Goal: Transaction & Acquisition: Purchase product/service

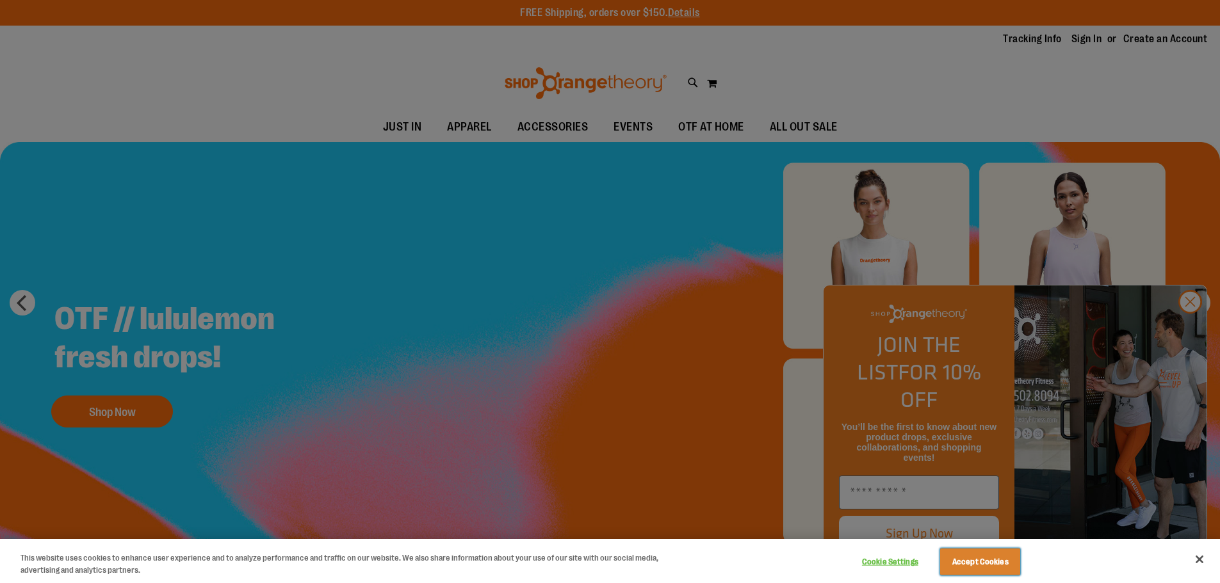
click at [1009, 562] on button "Accept Cookies" at bounding box center [980, 562] width 80 height 27
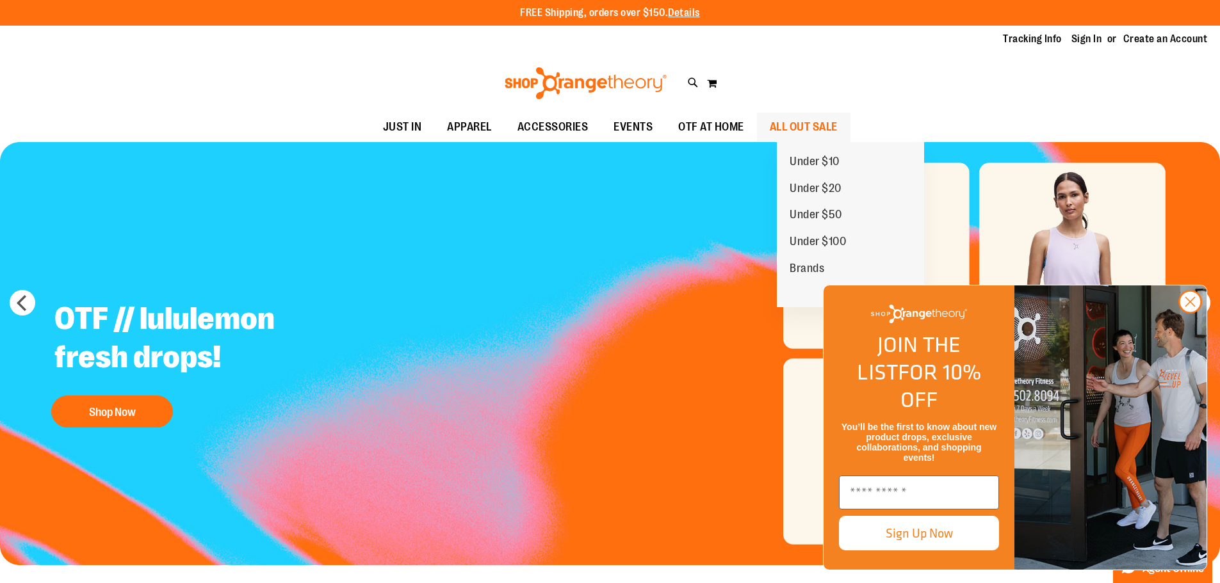
click at [837, 124] on span "ALL OUT SALE" at bounding box center [804, 127] width 68 height 29
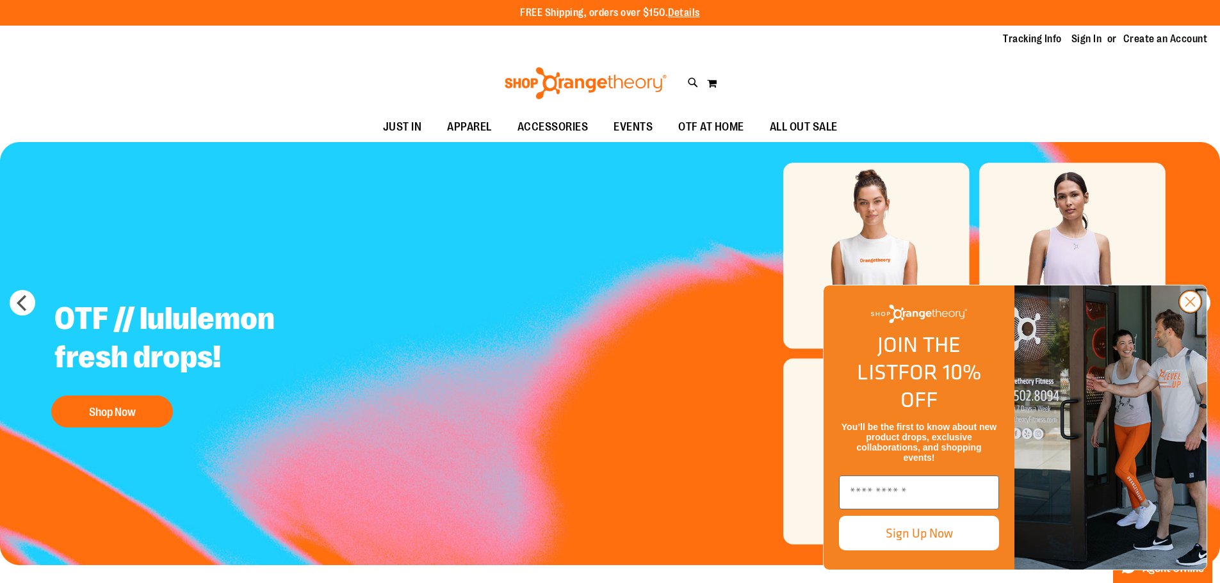
click at [1188, 307] on icon "Close dialog" at bounding box center [1190, 302] width 9 height 9
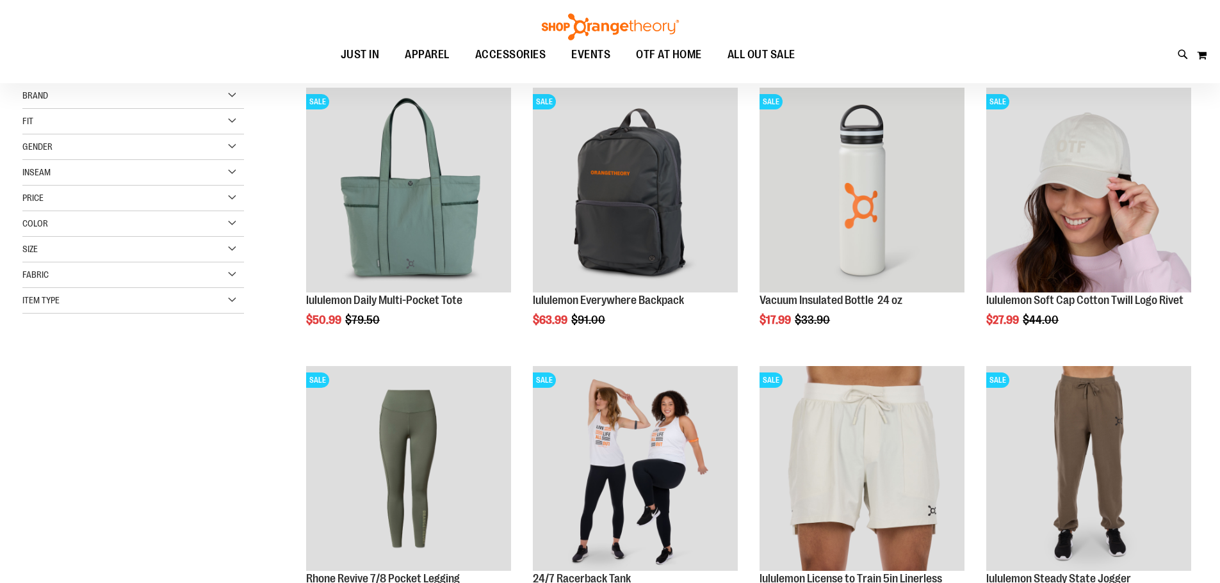
scroll to position [191, 0]
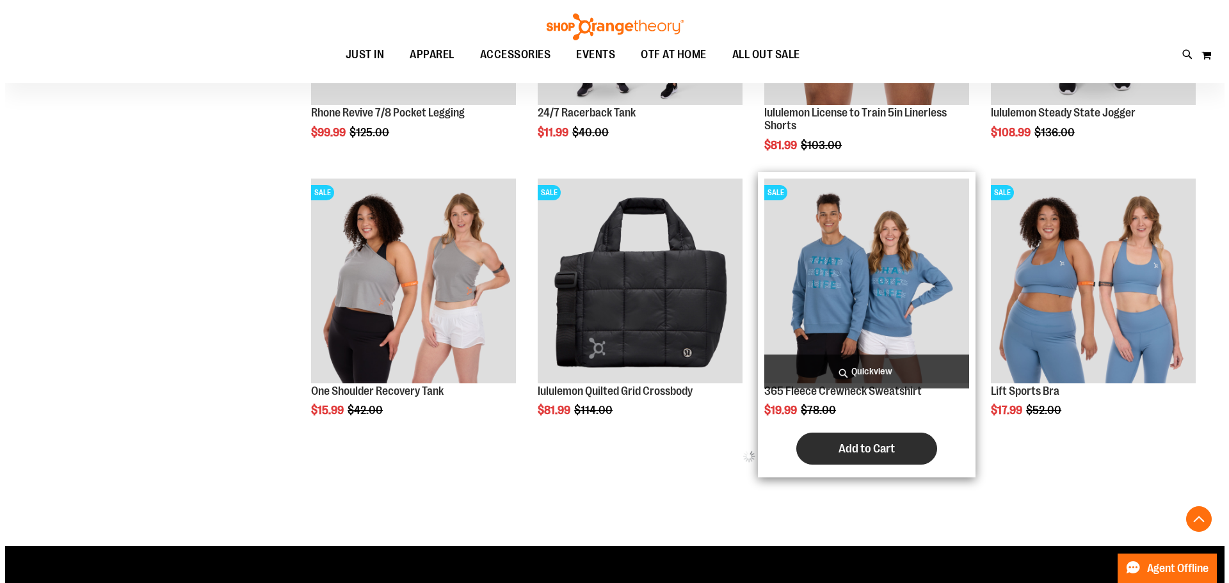
scroll to position [640, 0]
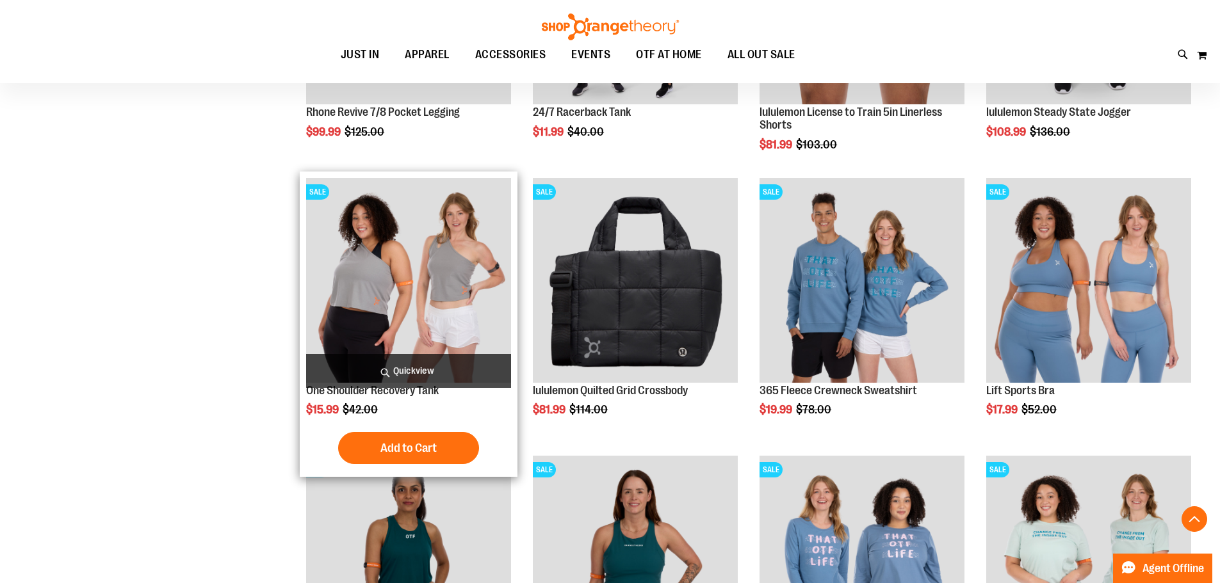
click at [418, 370] on span "Quickview" at bounding box center [408, 371] width 205 height 34
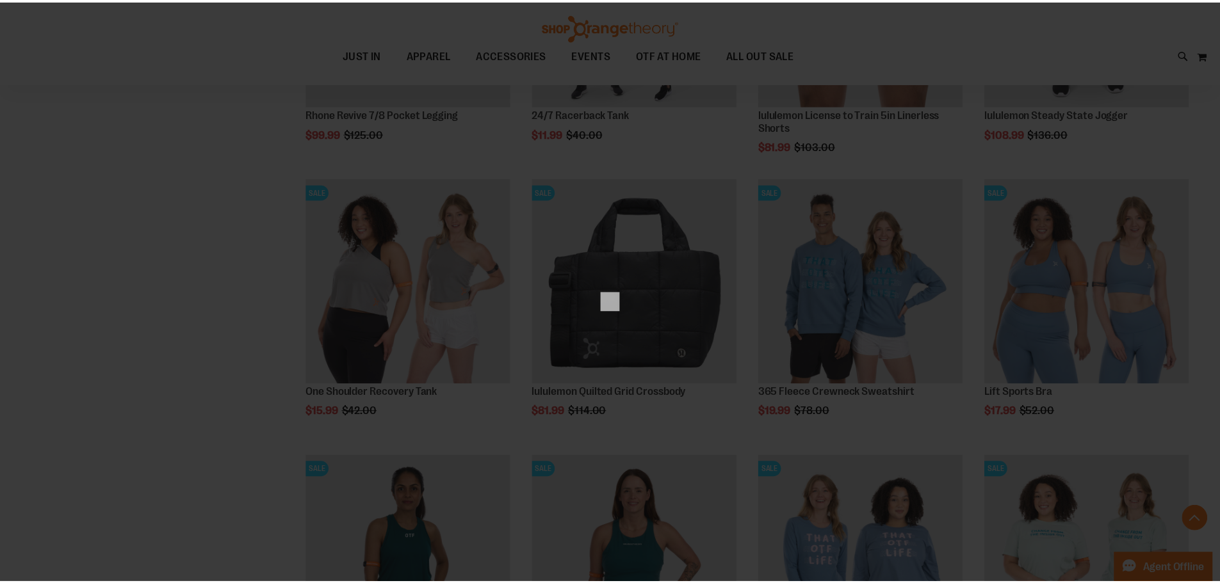
scroll to position [0, 0]
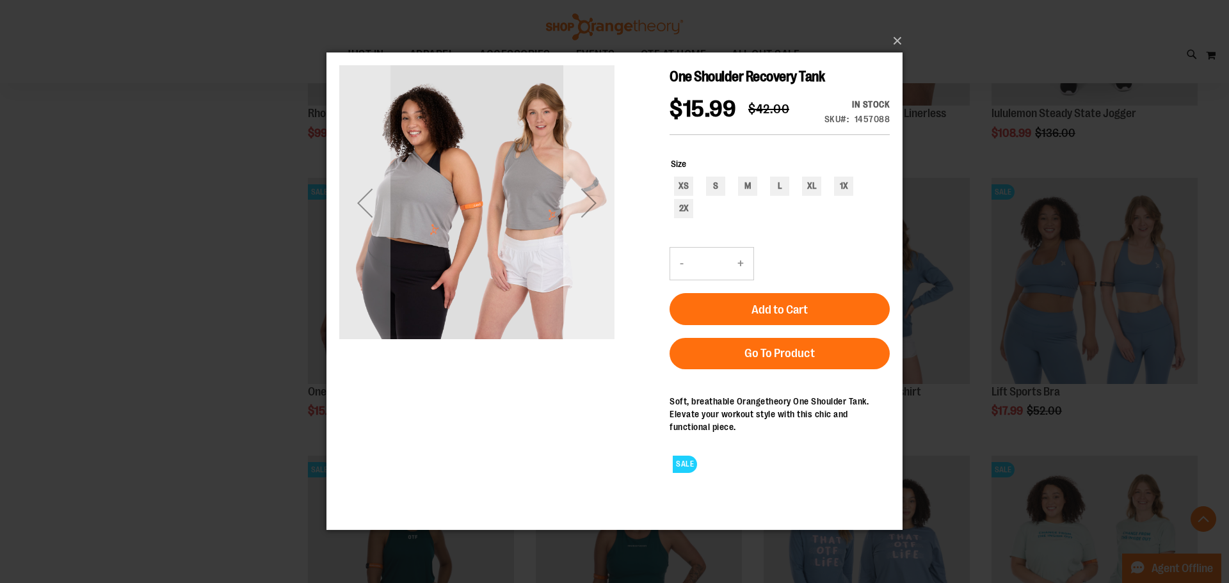
click at [598, 206] on div "Next" at bounding box center [588, 202] width 51 height 51
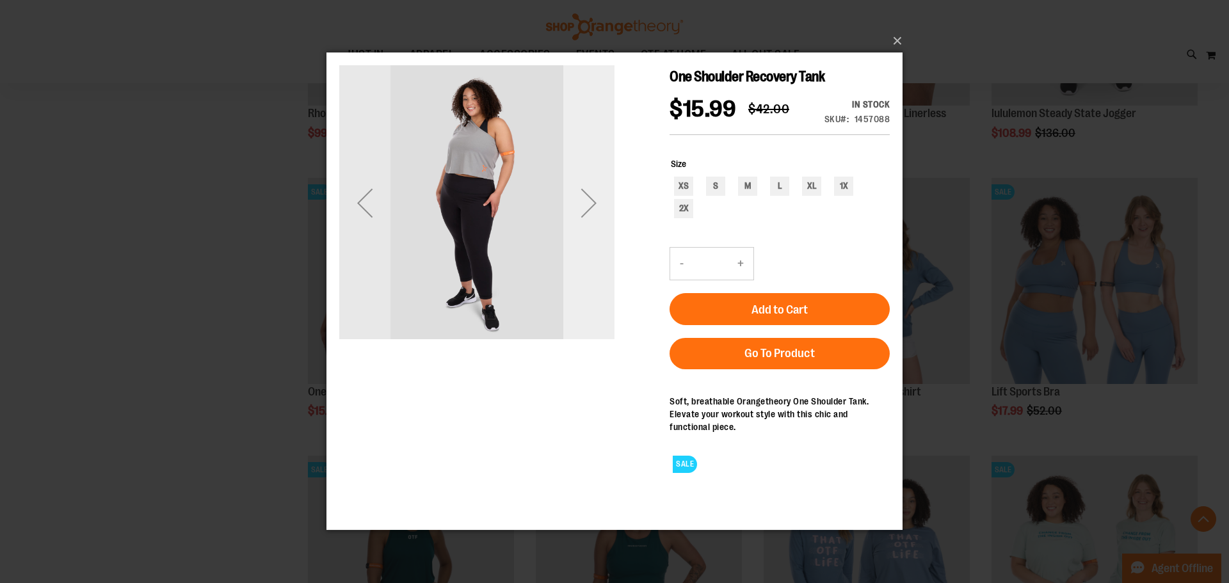
click at [598, 206] on div "Next" at bounding box center [588, 202] width 51 height 51
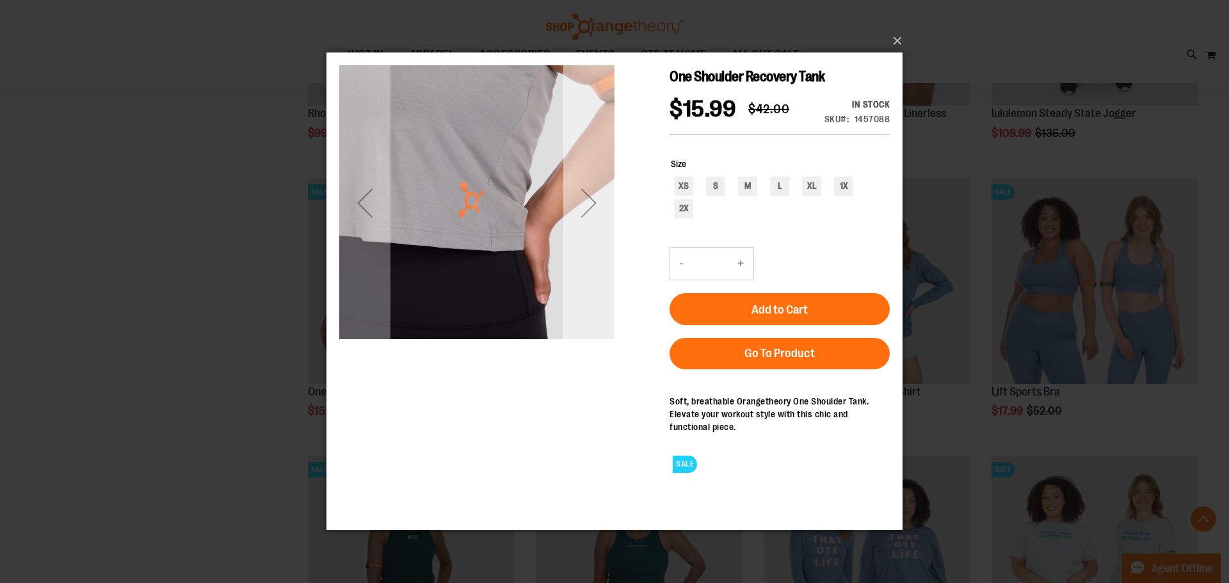
click at [598, 206] on div "Next" at bounding box center [588, 202] width 51 height 51
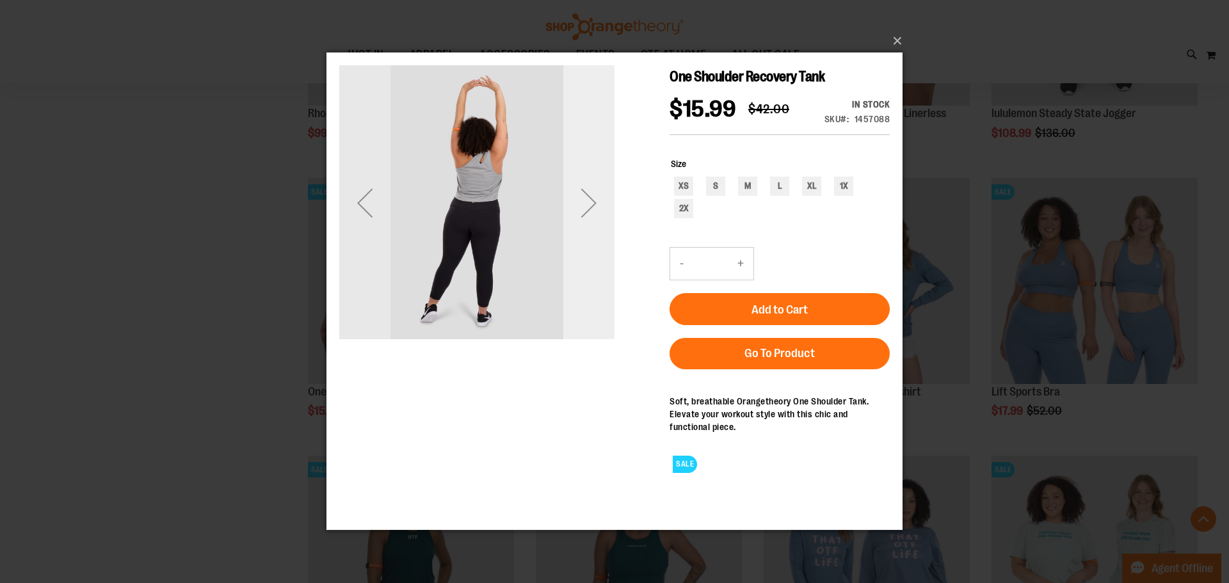
click at [598, 206] on div "Next" at bounding box center [588, 202] width 51 height 51
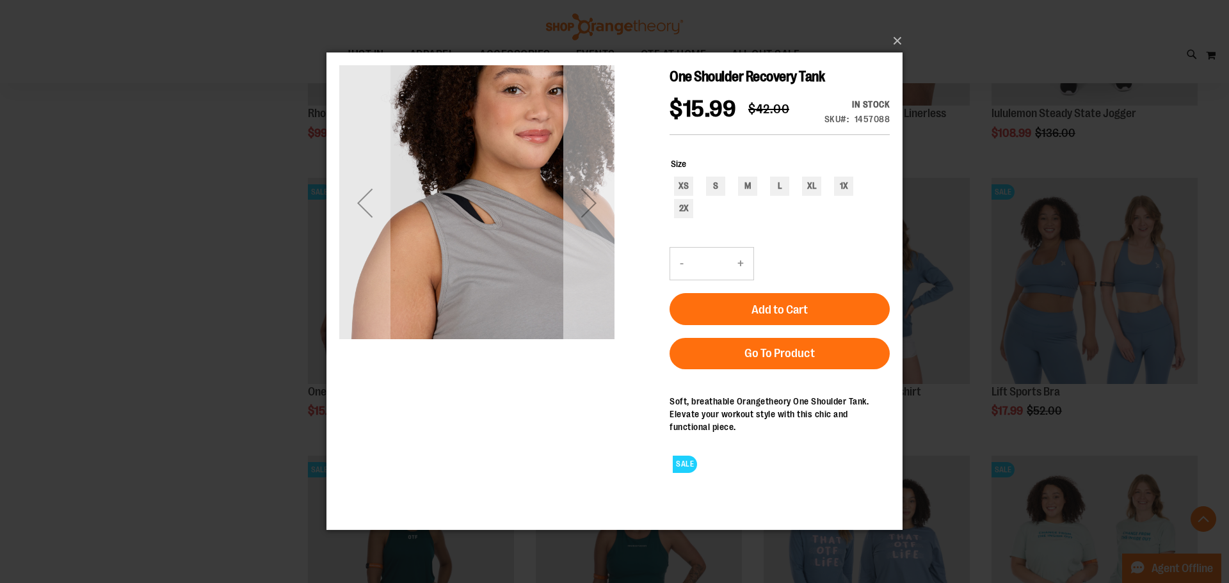
click at [598, 206] on div "Next" at bounding box center [588, 202] width 51 height 51
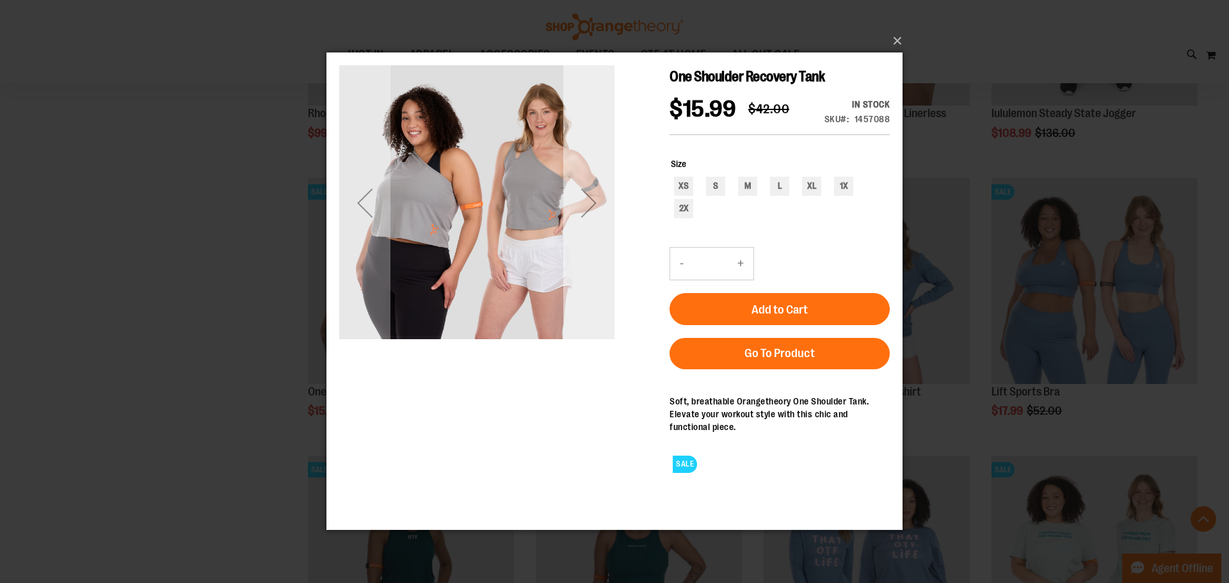
click at [598, 206] on div "Next" at bounding box center [588, 202] width 51 height 51
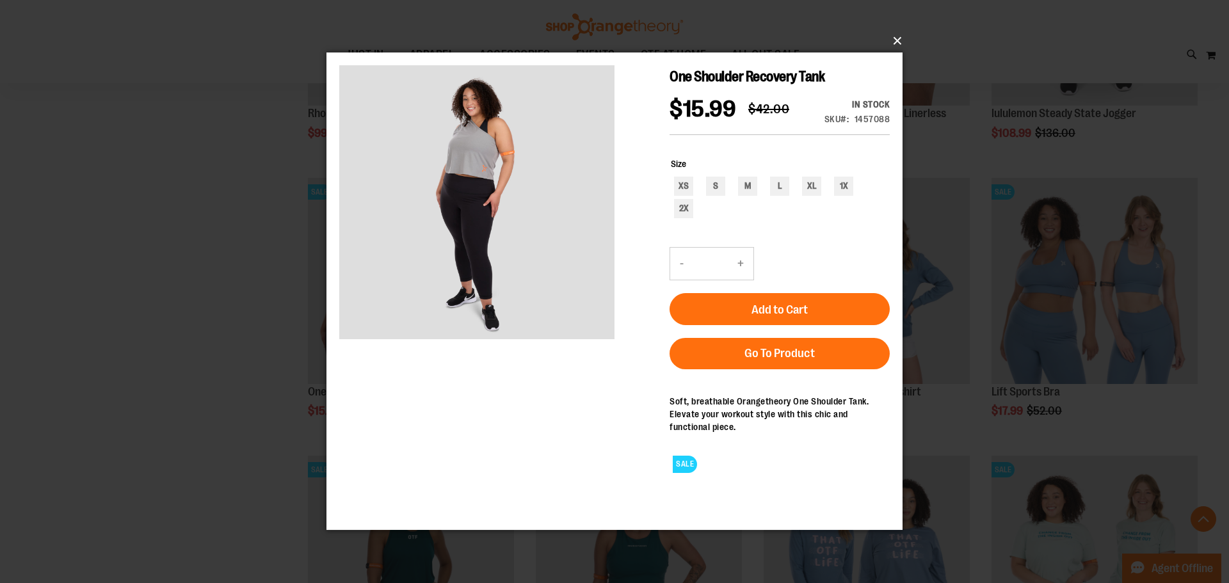
click at [900, 40] on button "×" at bounding box center [618, 41] width 576 height 28
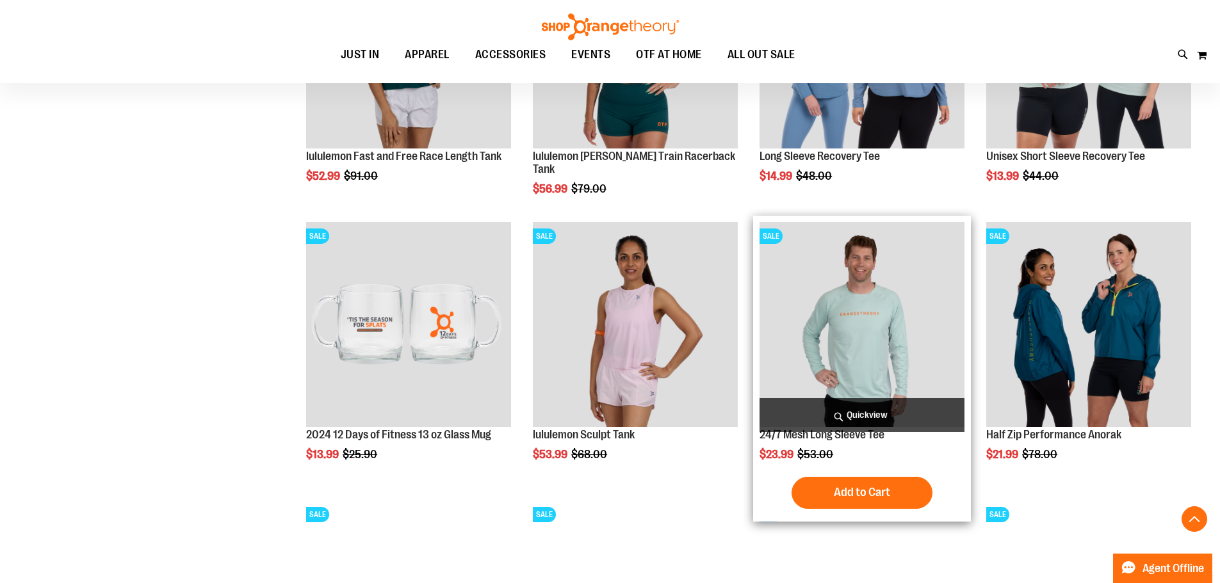
scroll to position [1408, 0]
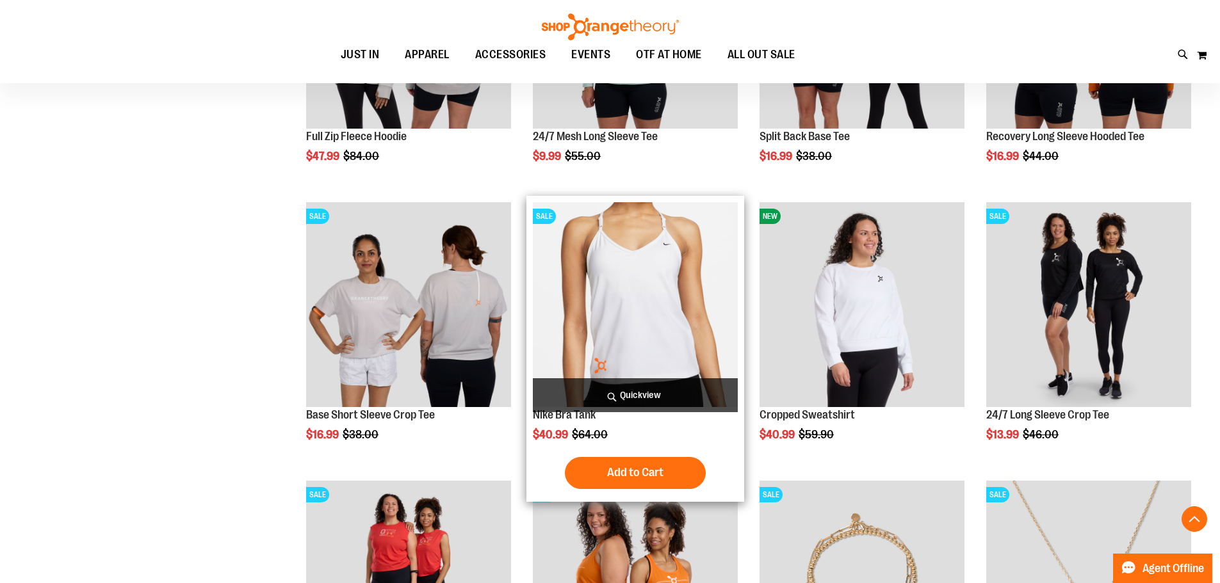
scroll to position [1984, 0]
